Goal: Task Accomplishment & Management: Manage account settings

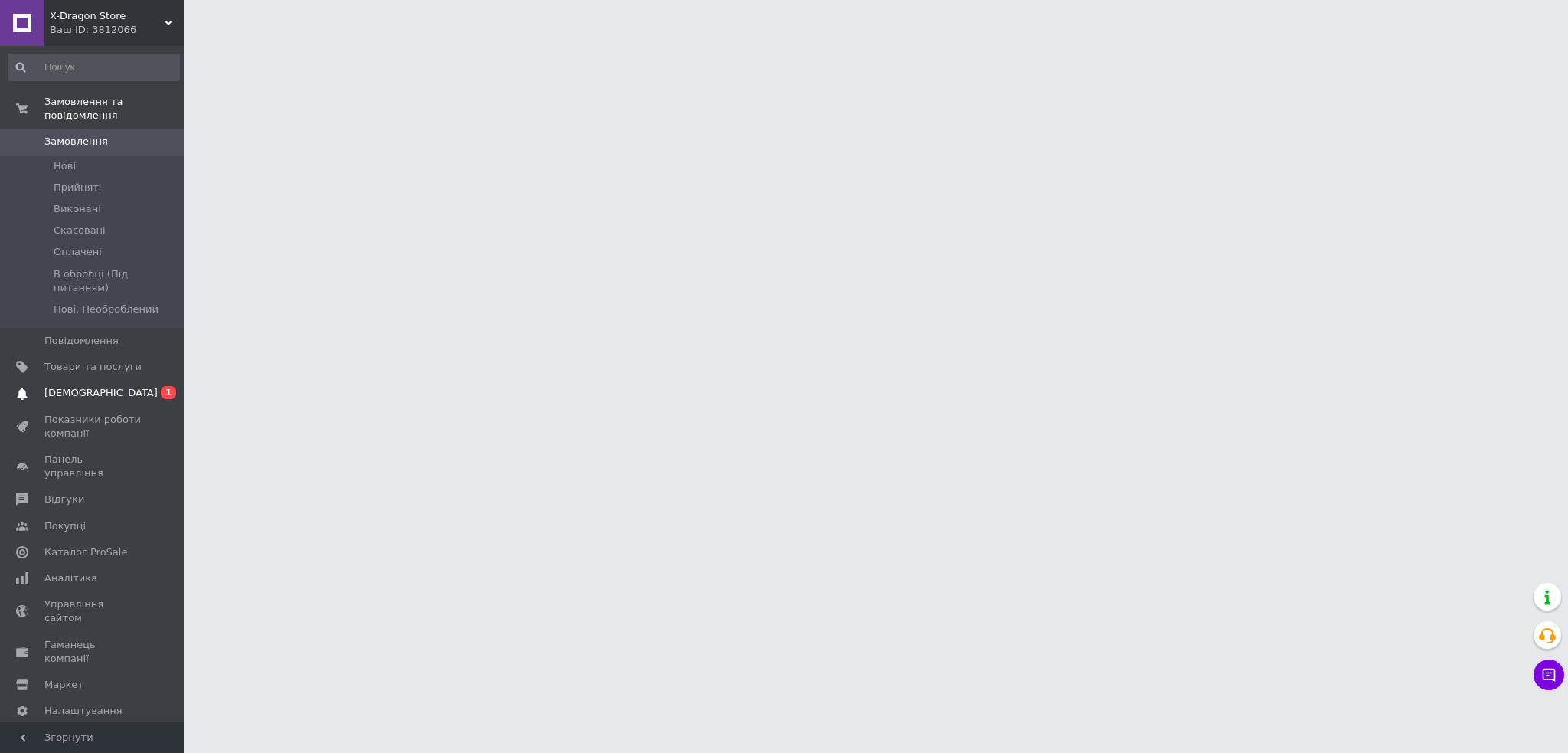
click at [46, 386] on span "[DEMOGRAPHIC_DATA]" at bounding box center [100, 393] width 113 height 14
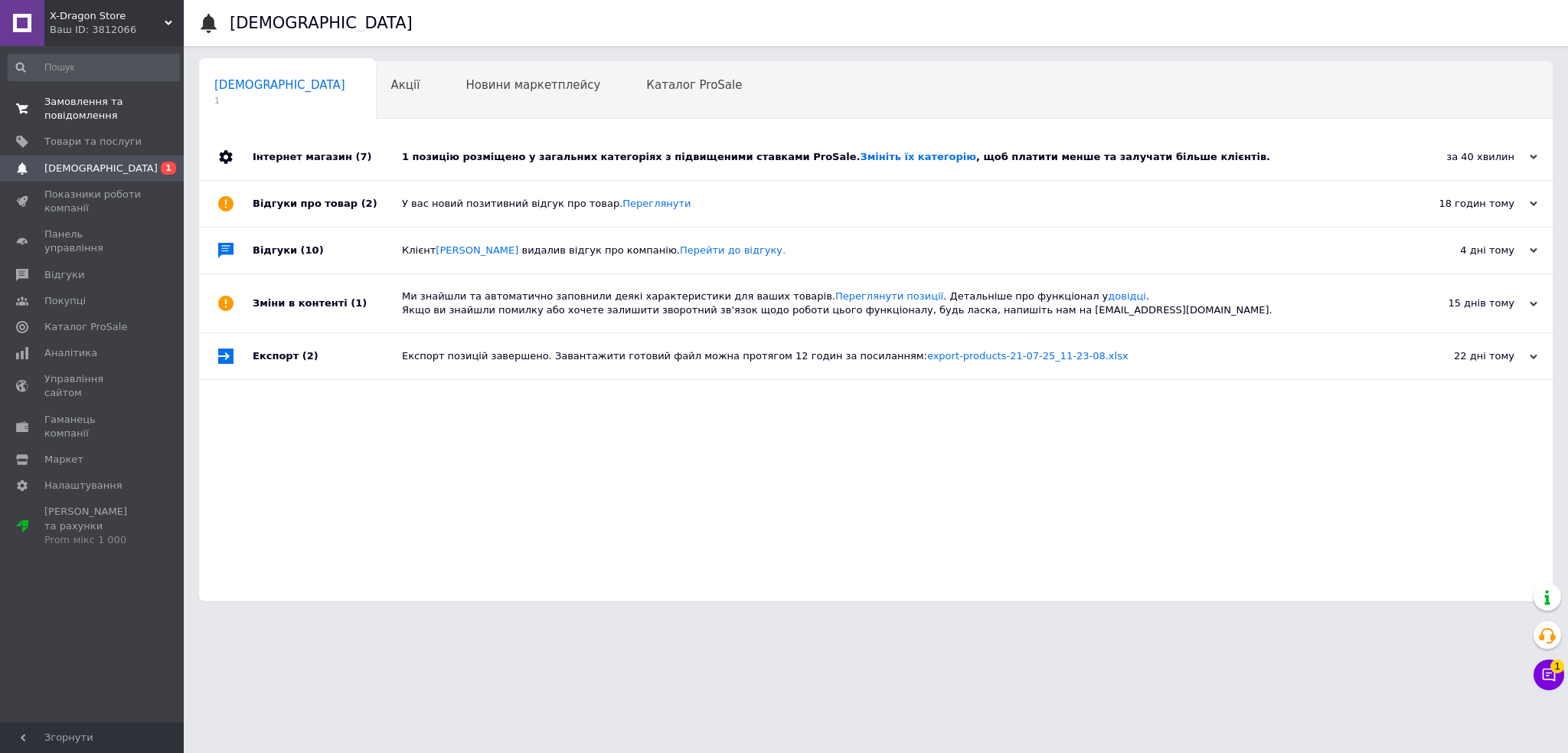
click at [94, 116] on span "Замовлення та повідомлення" at bounding box center [93, 108] width 97 height 28
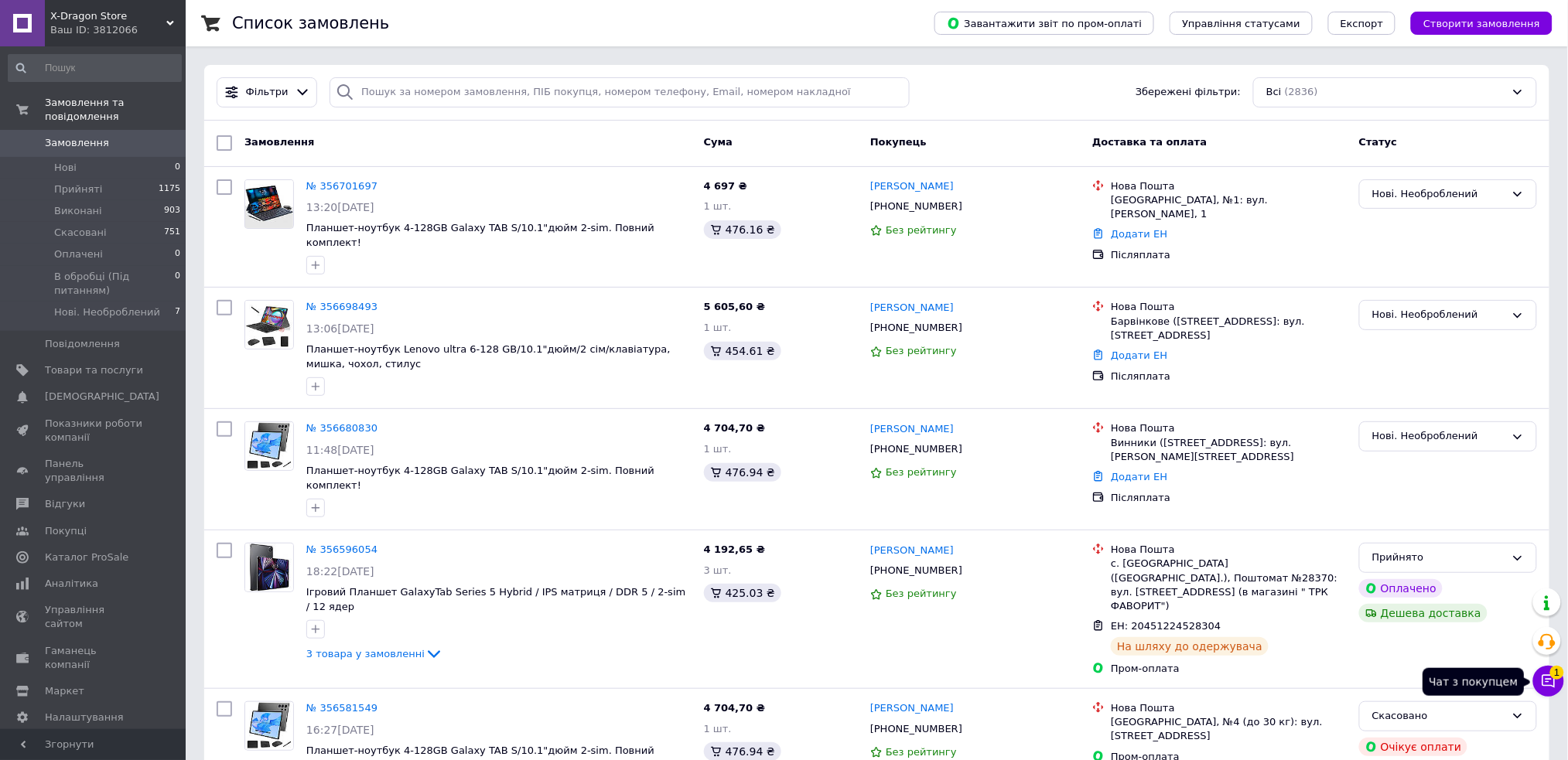
click at [1546, 682] on icon at bounding box center [1548, 681] width 13 height 13
